Goal: Transaction & Acquisition: Purchase product/service

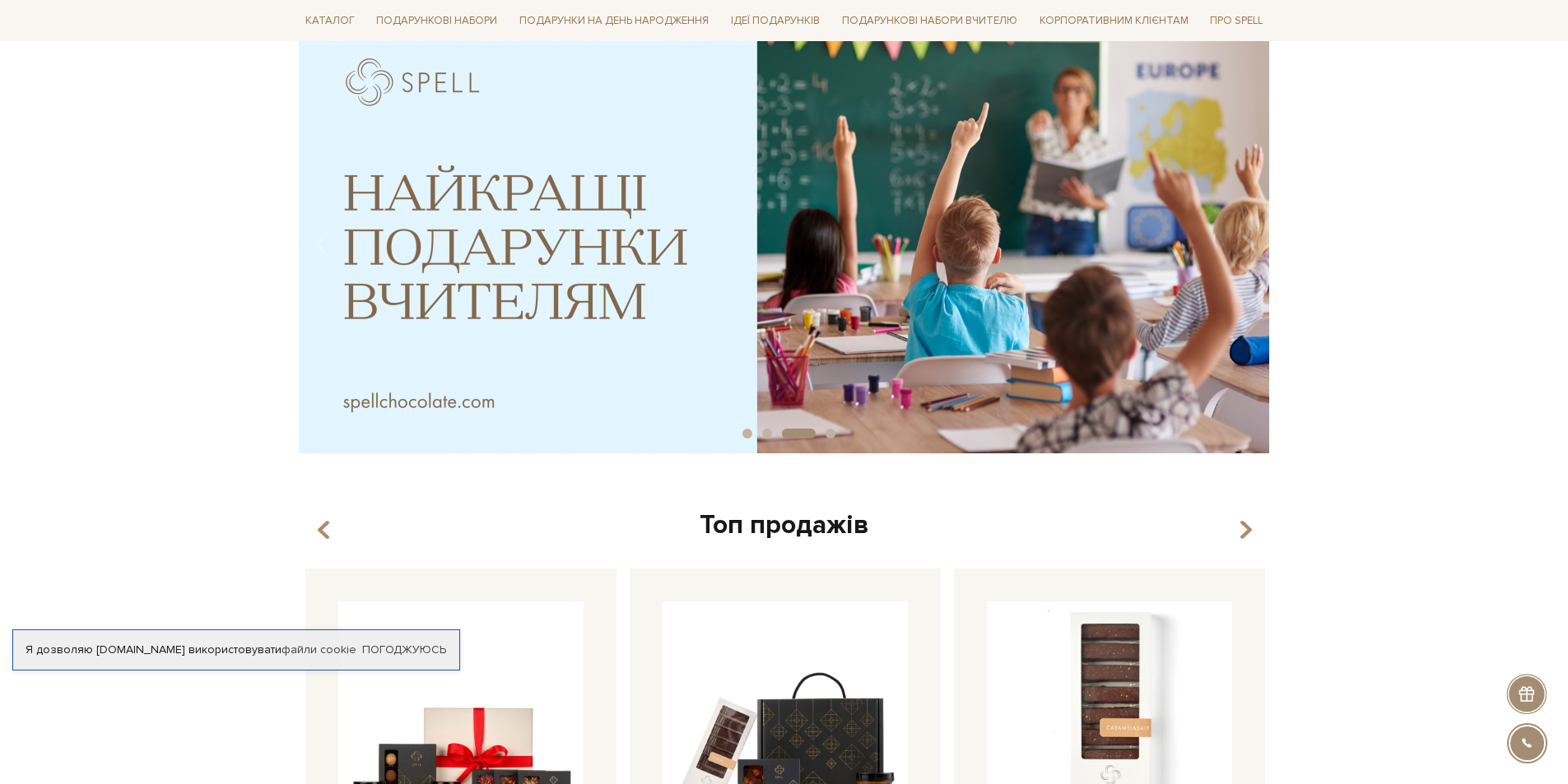
scroll to position [493, 0]
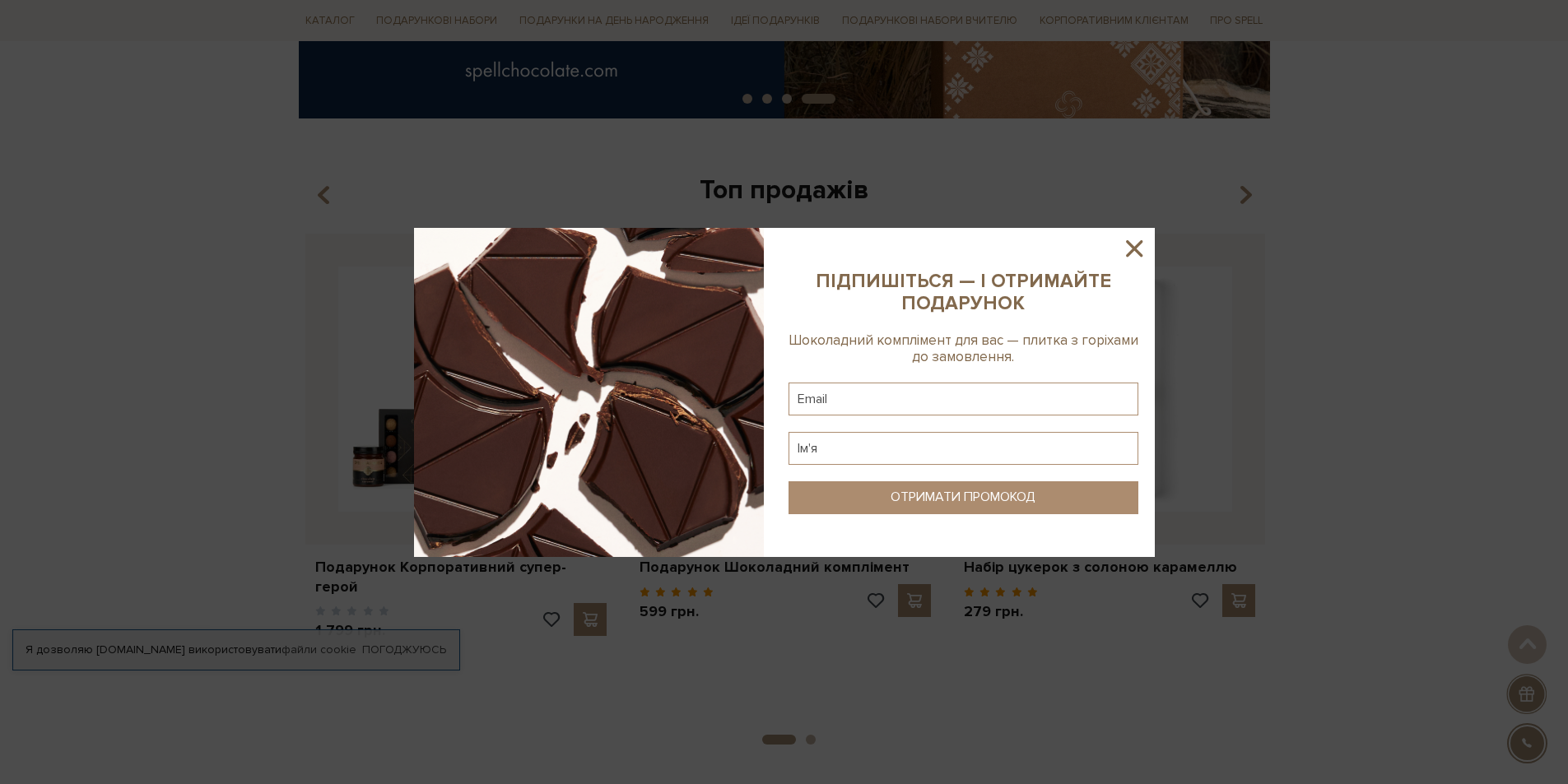
click at [1137, 243] on icon at bounding box center [1135, 249] width 28 height 28
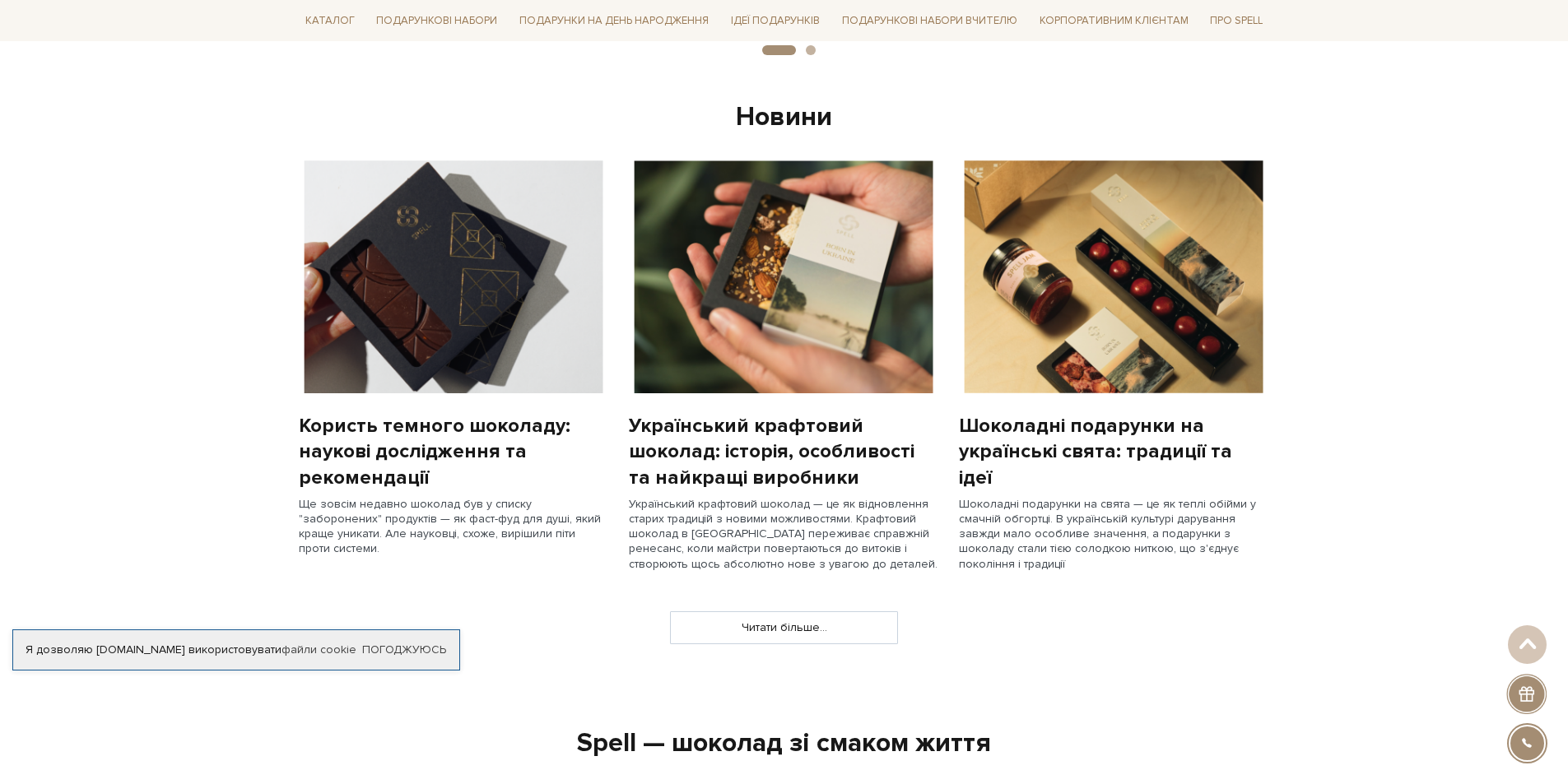
scroll to position [1316, 0]
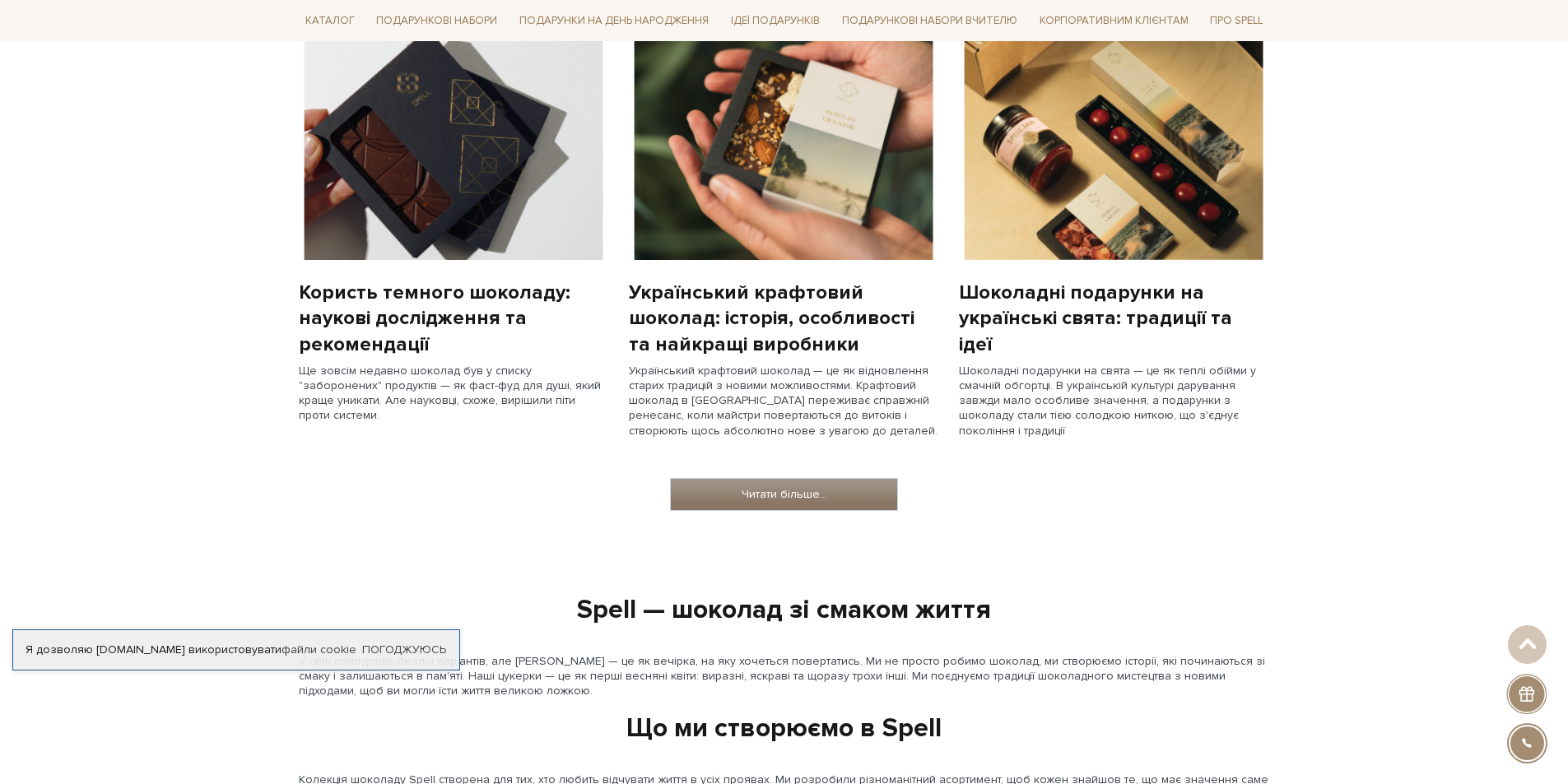
click at [783, 495] on link "Читати більше..." at bounding box center [784, 494] width 226 height 31
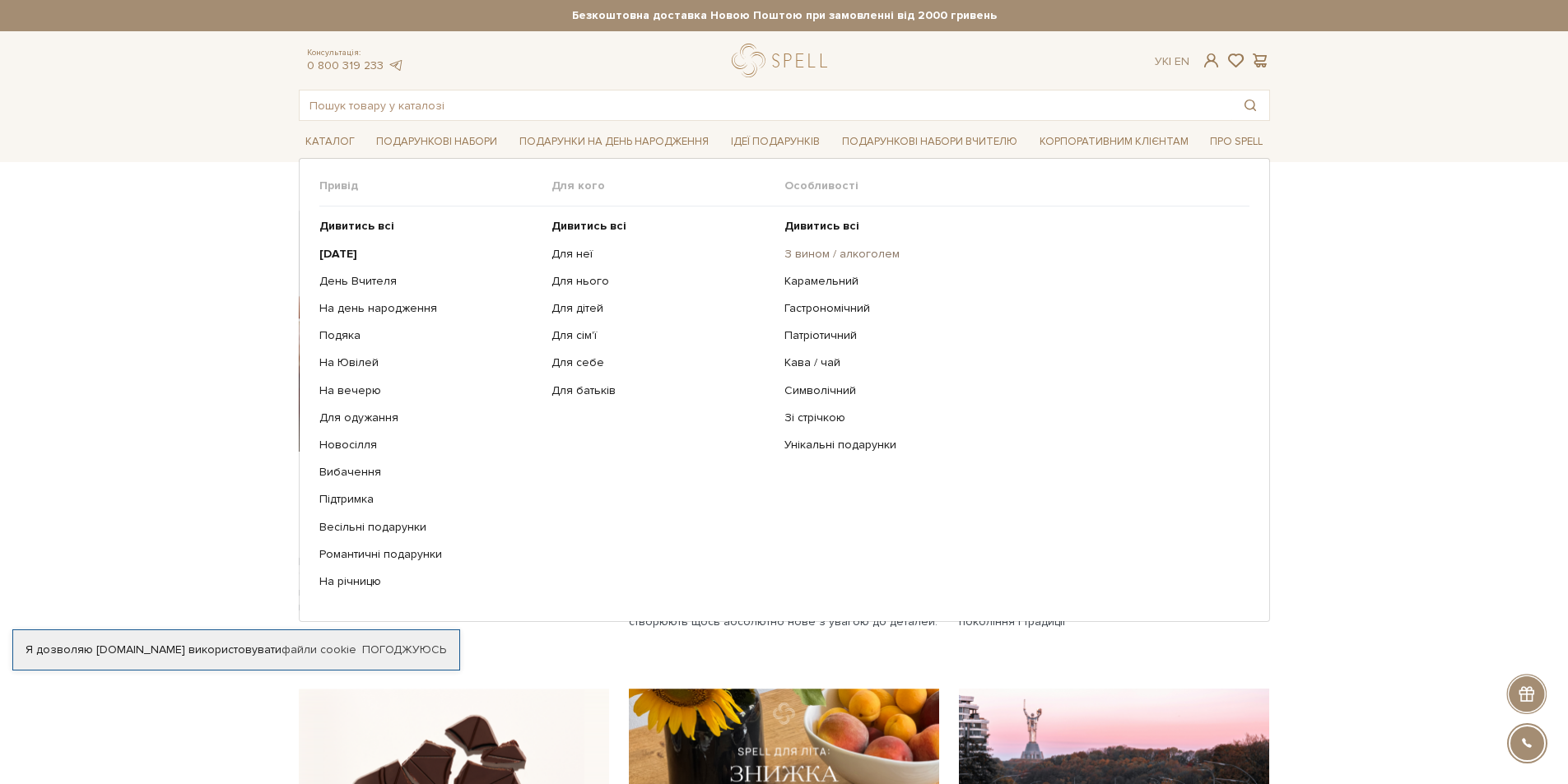
click at [821, 254] on link "З вином / алкоголем" at bounding box center [1010, 254] width 453 height 15
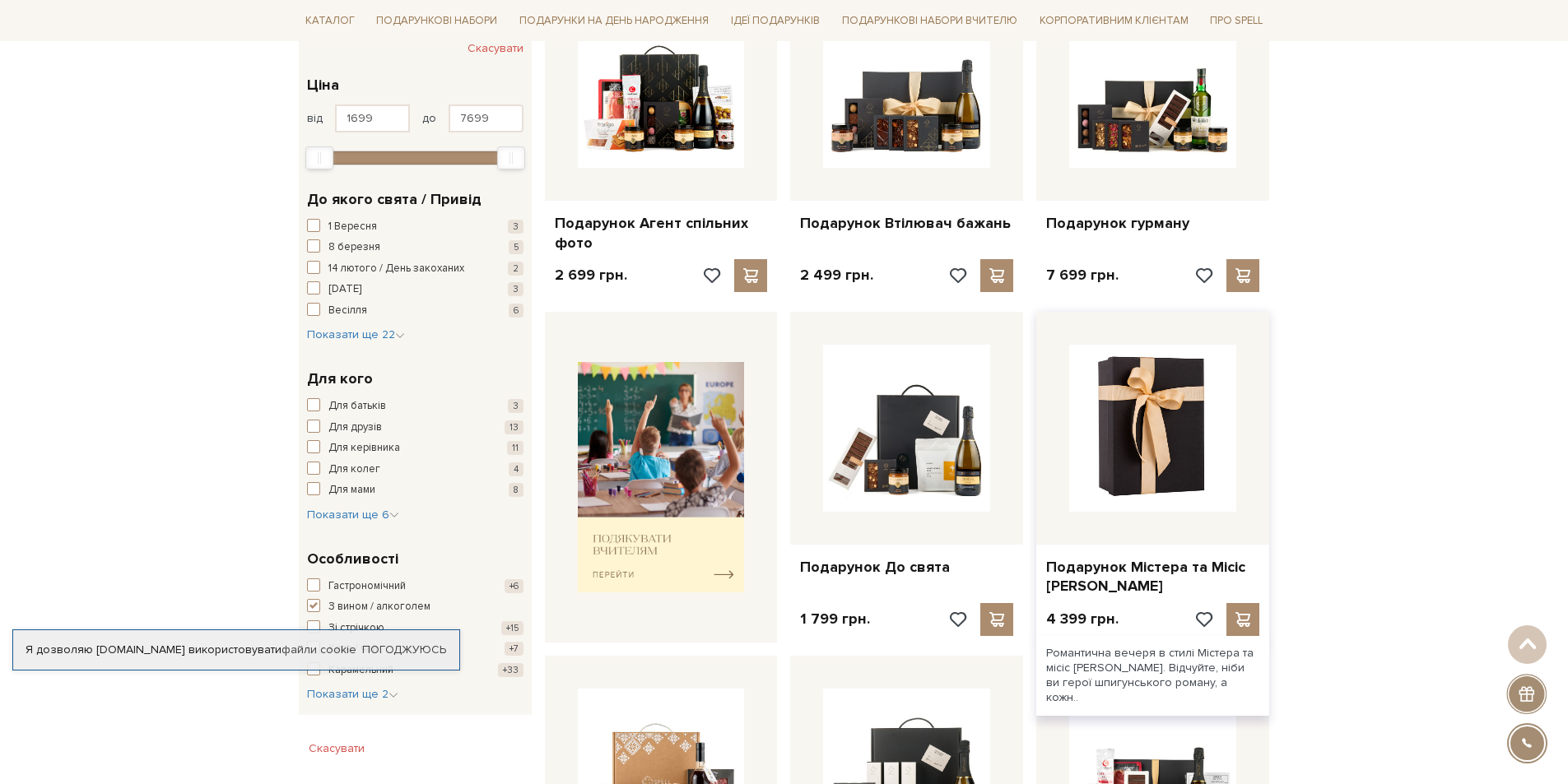
scroll to position [330, 0]
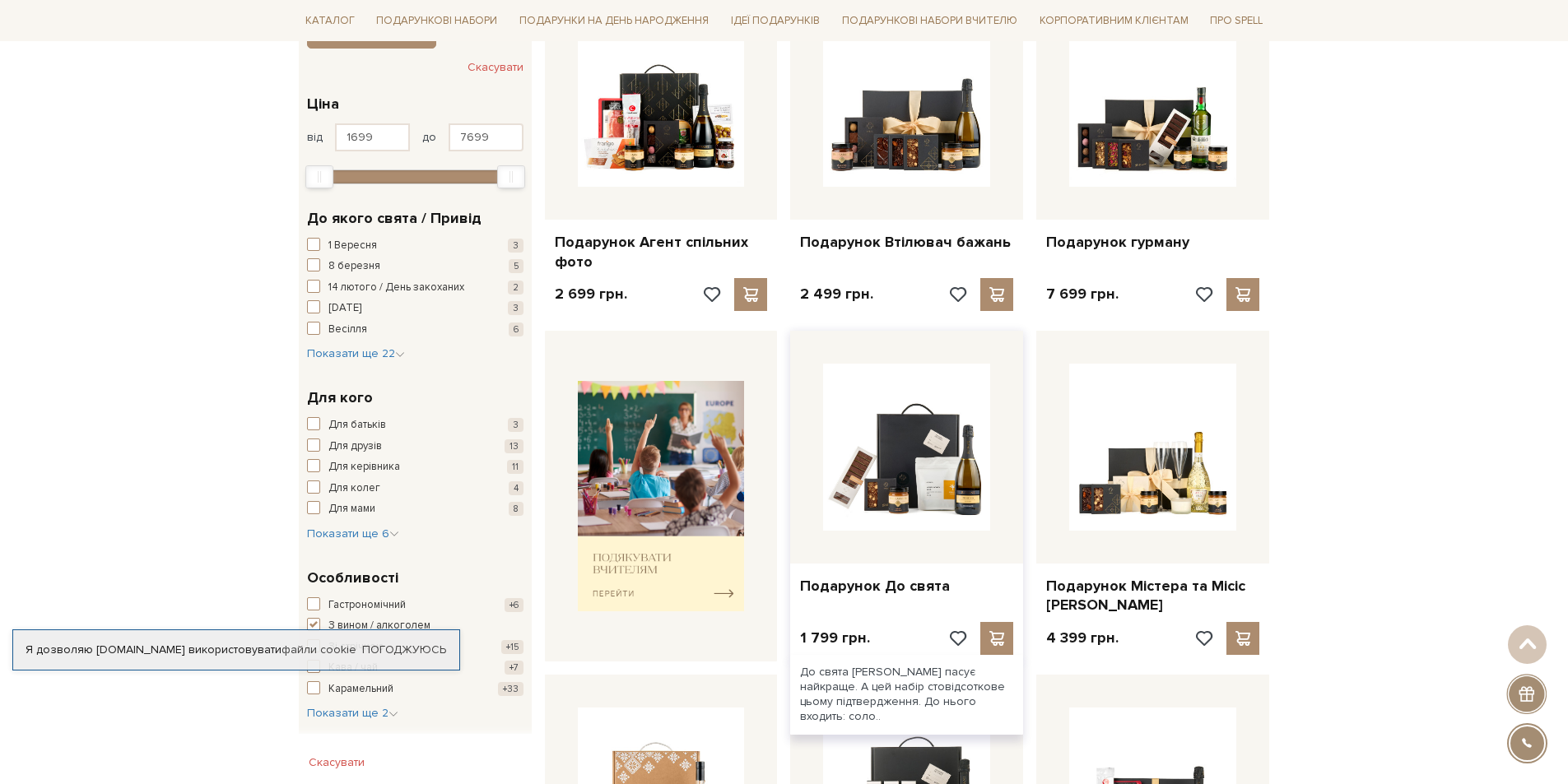
click at [924, 543] on div at bounding box center [907, 446] width 233 height 233
click at [854, 585] on link "Подарунок До свята" at bounding box center [907, 586] width 214 height 19
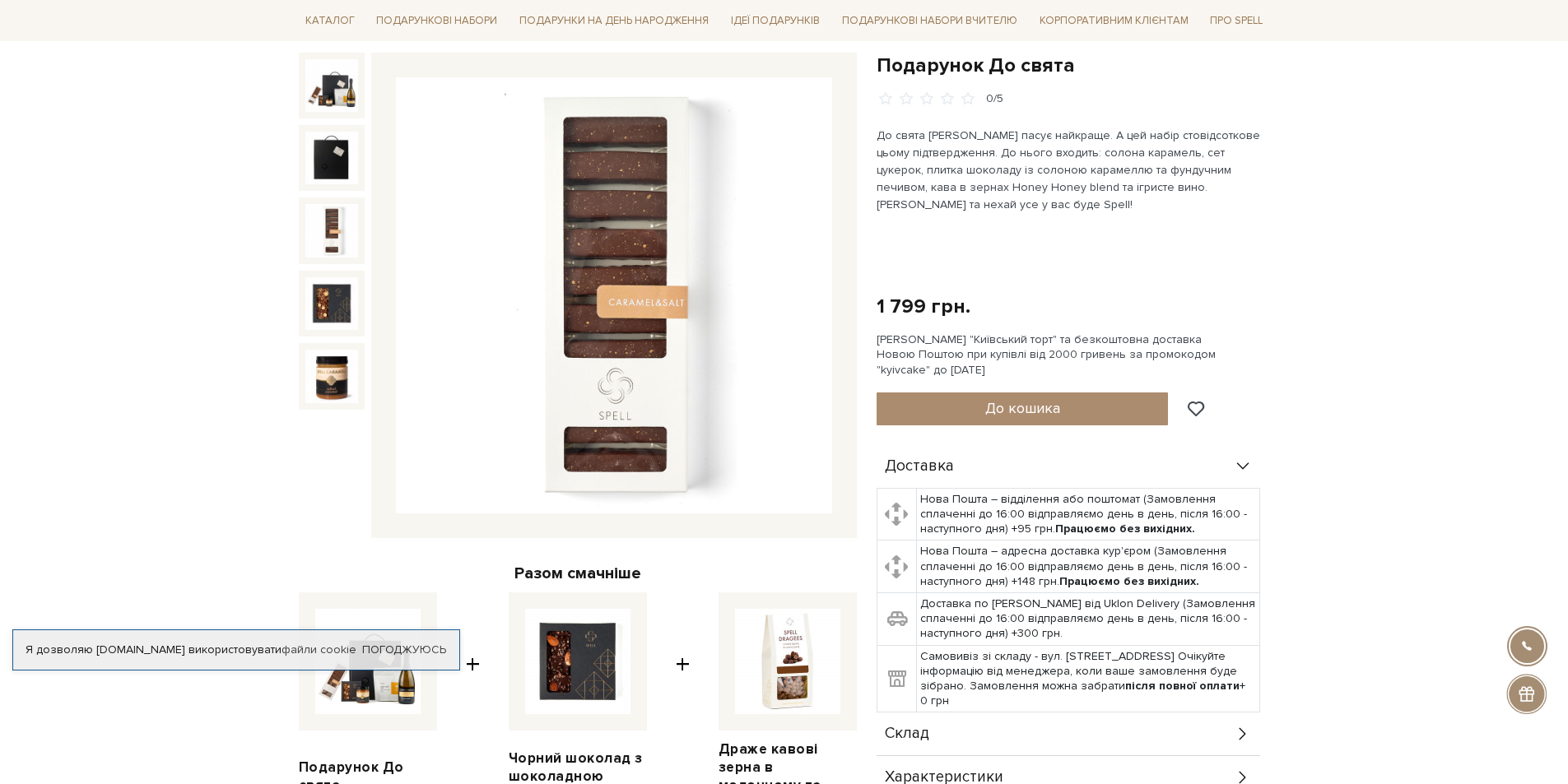
drag, startPoint x: 232, startPoint y: 214, endPoint x: 224, endPoint y: 213, distance: 8.1
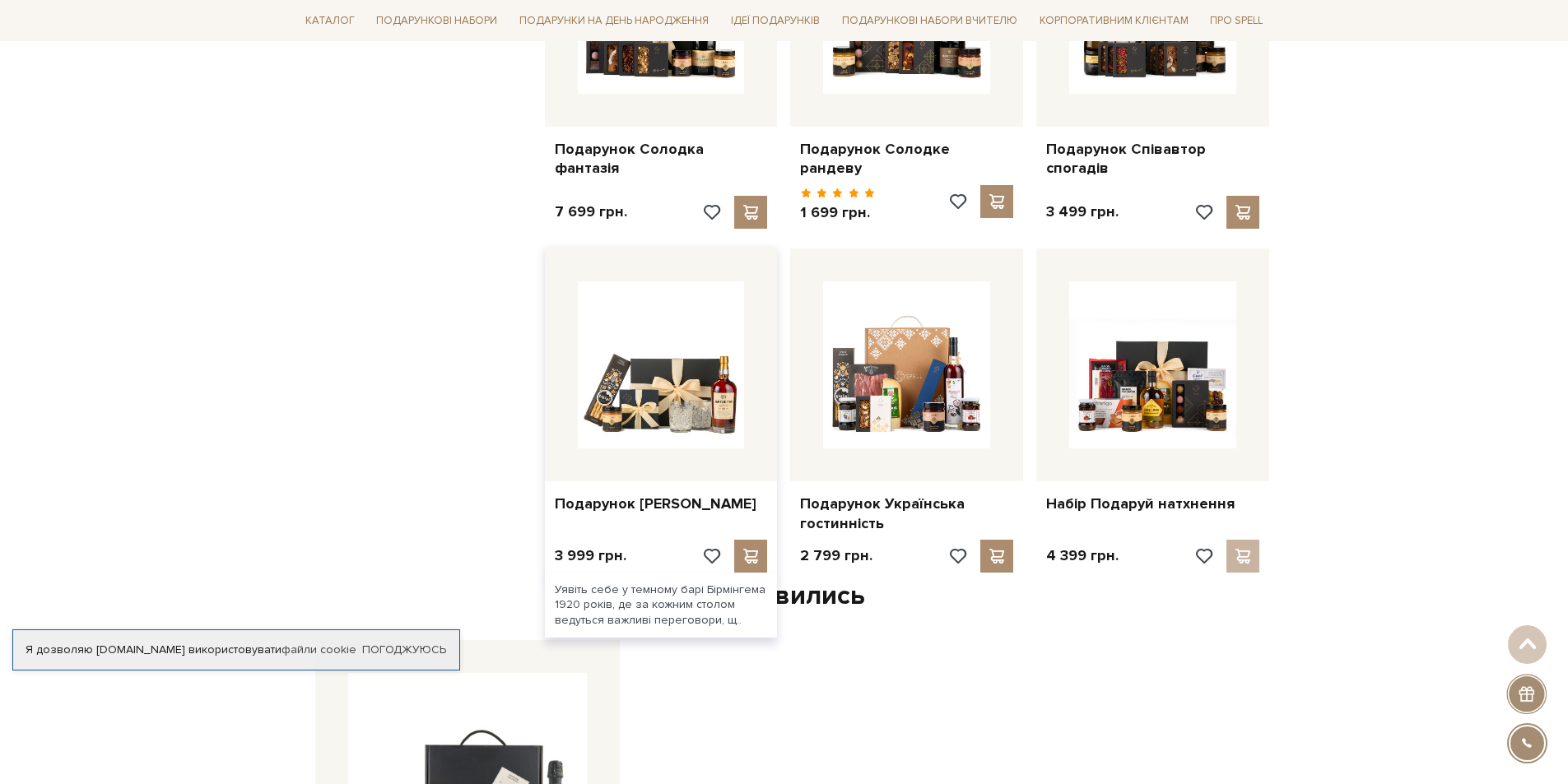
scroll to position [1481, 0]
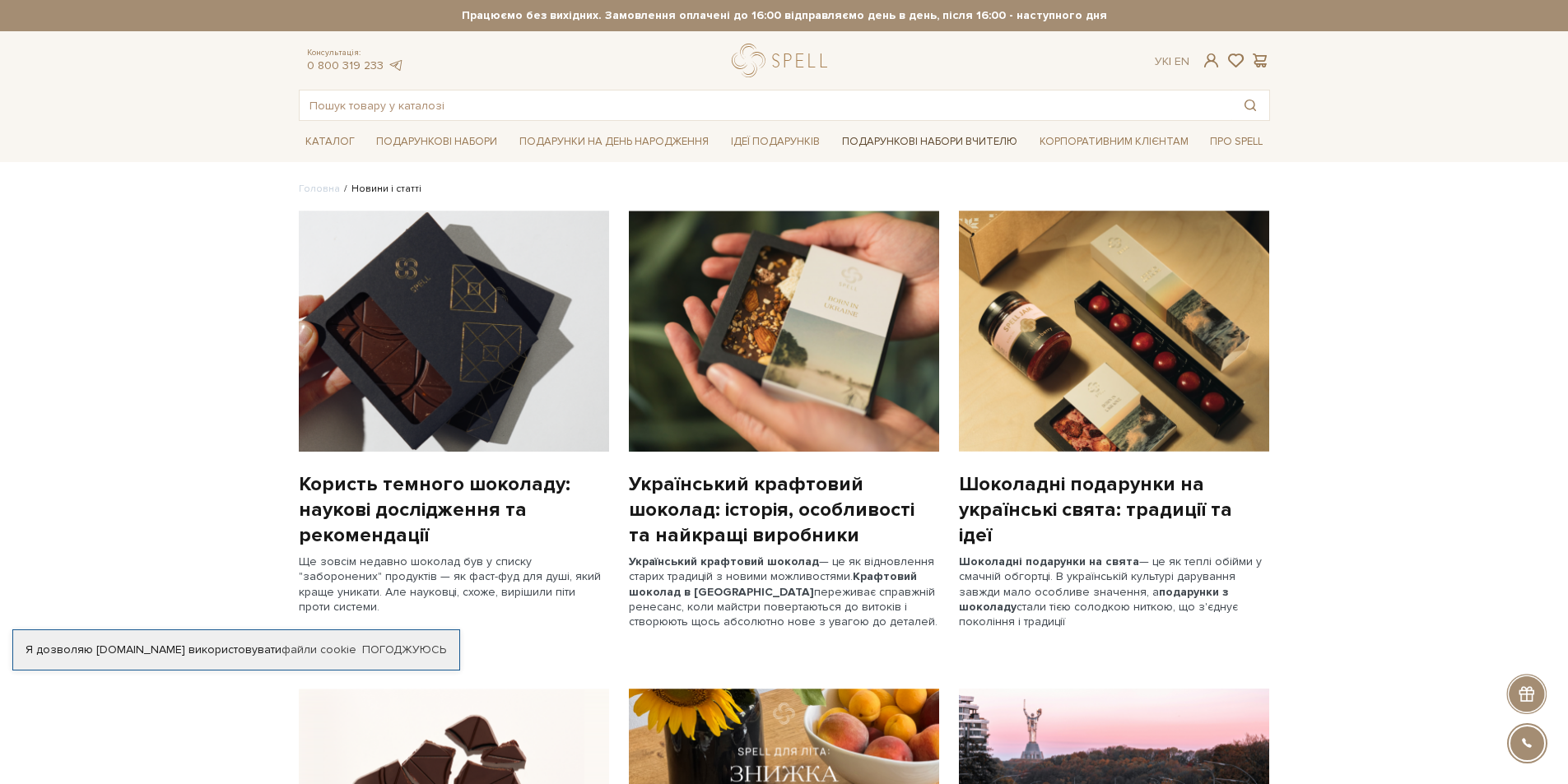
click at [885, 149] on link "Подарункові набори Вчителю" at bounding box center [930, 142] width 189 height 28
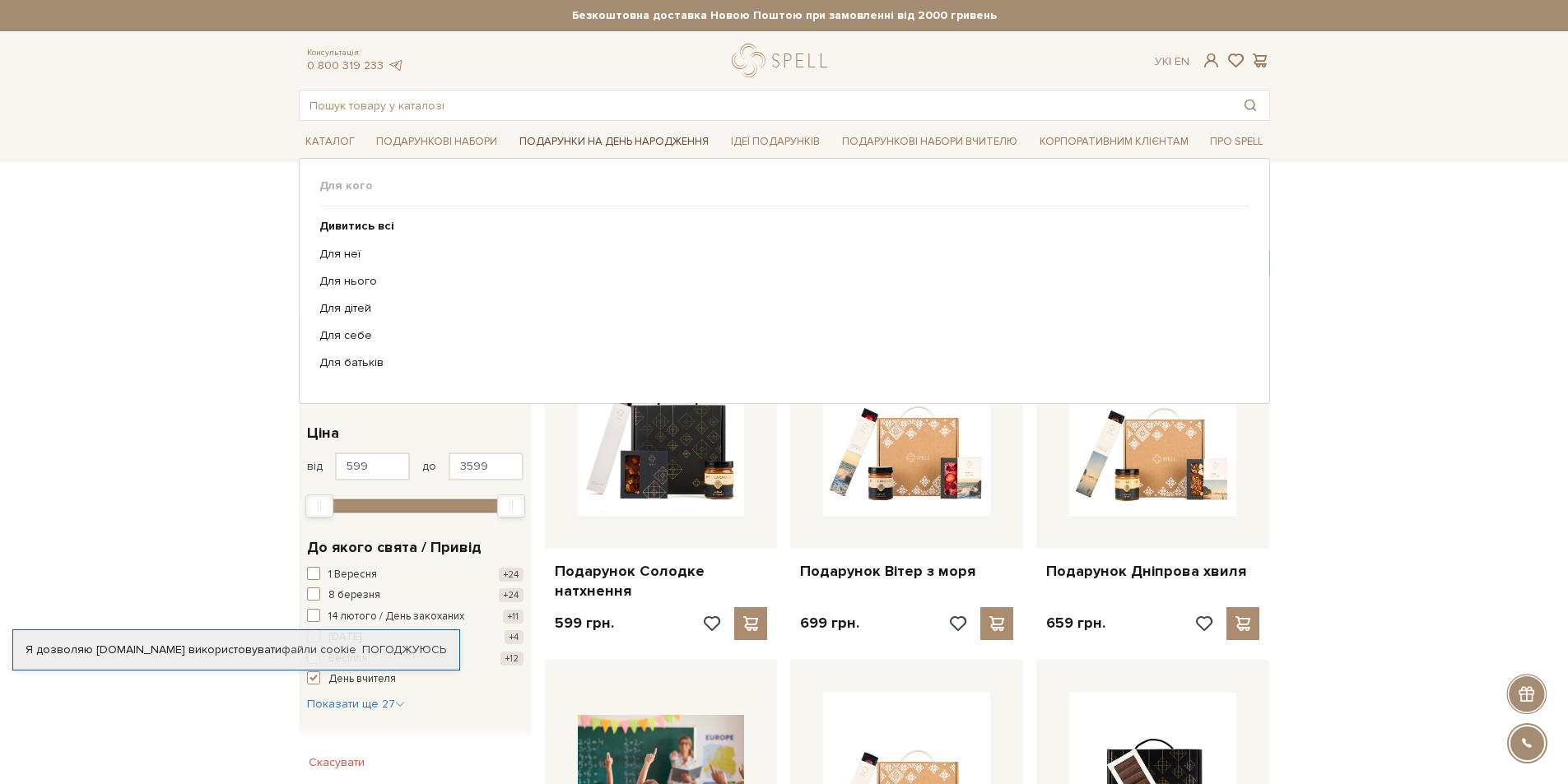
click at [552, 147] on link "Подарунки на День народження" at bounding box center [614, 142] width 202 height 26
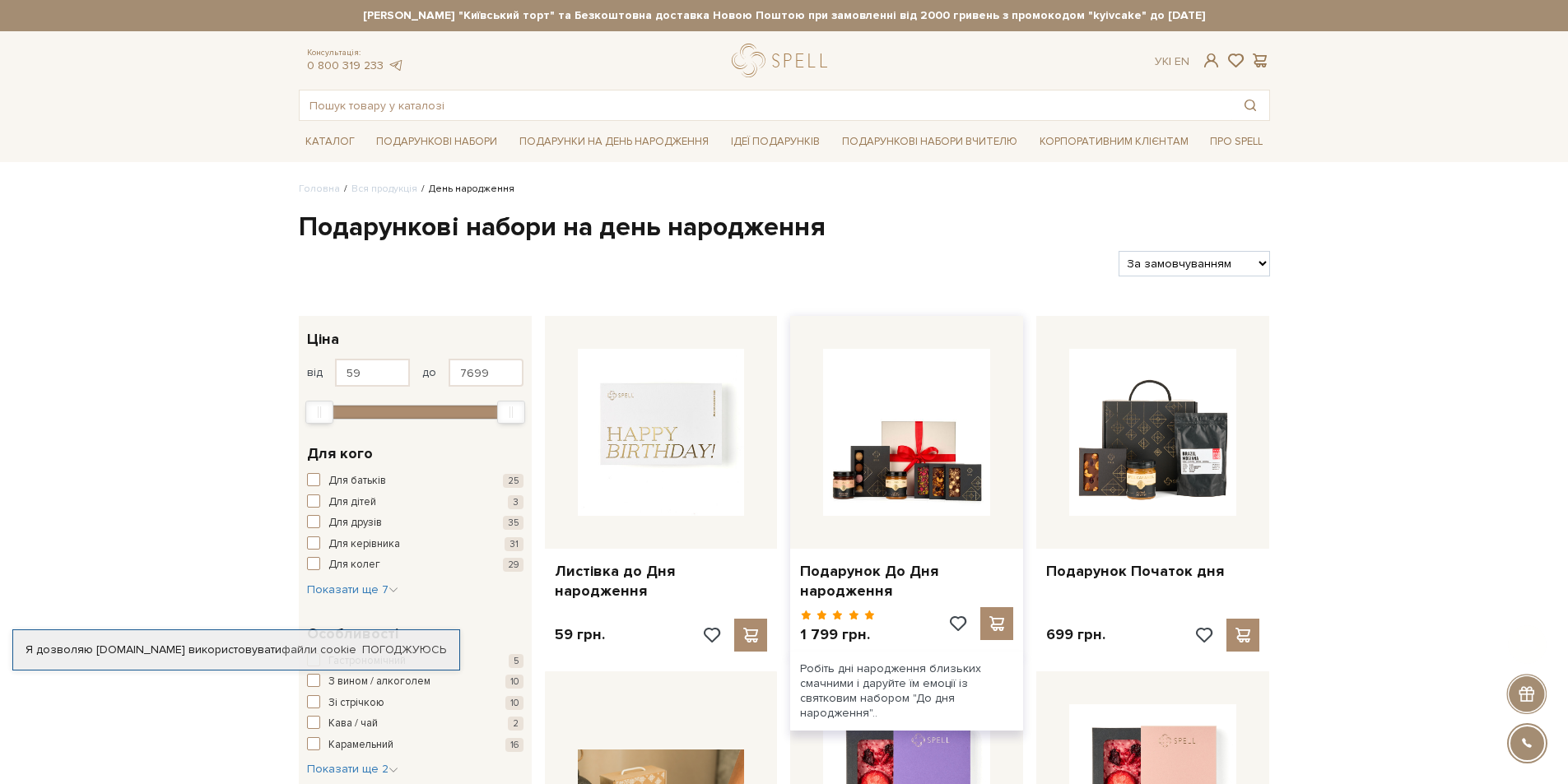
scroll to position [411, 0]
